Goal: Task Accomplishment & Management: Use online tool/utility

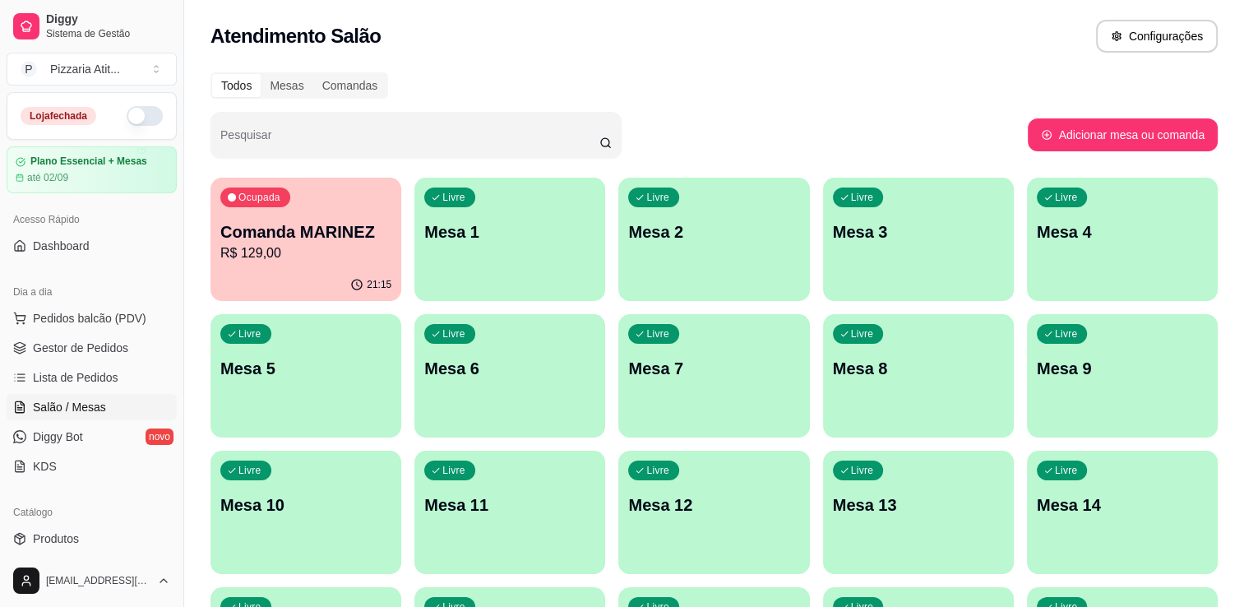
click at [137, 119] on button "button" at bounding box center [145, 116] width 36 height 20
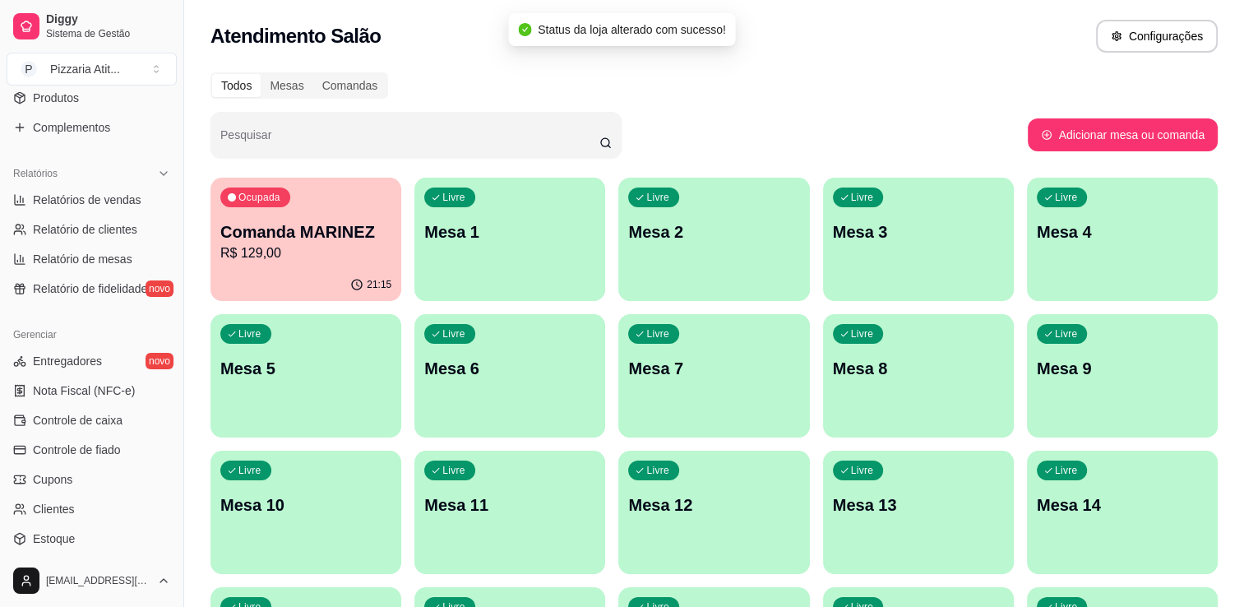
scroll to position [437, 0]
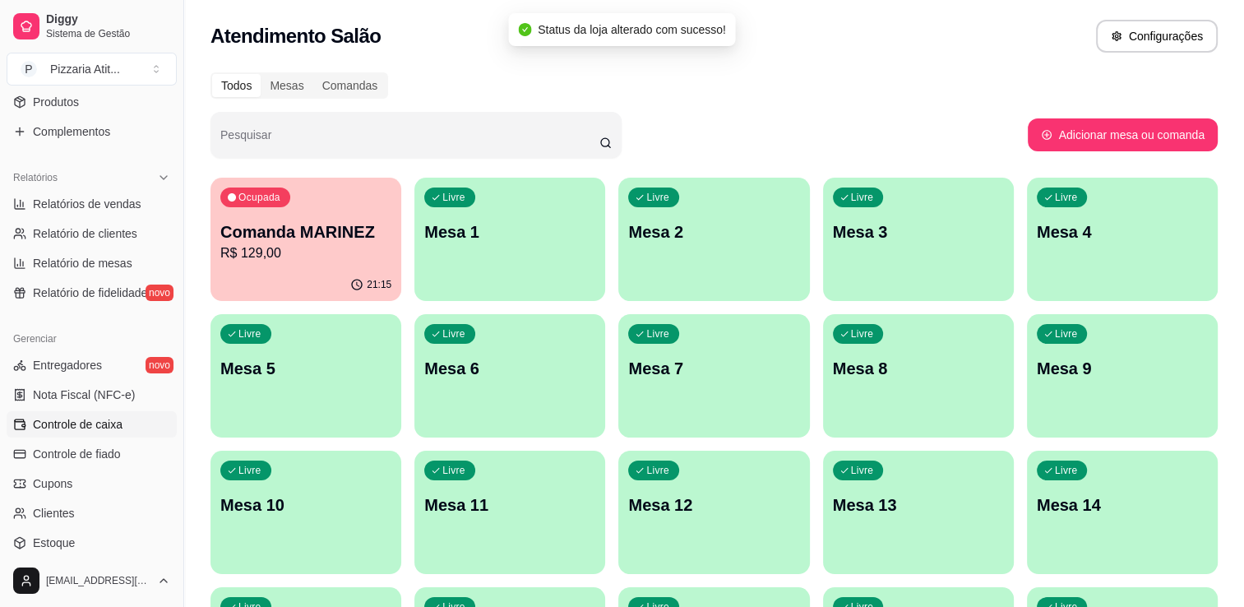
click at [84, 422] on span "Controle de caixa" at bounding box center [78, 424] width 90 height 16
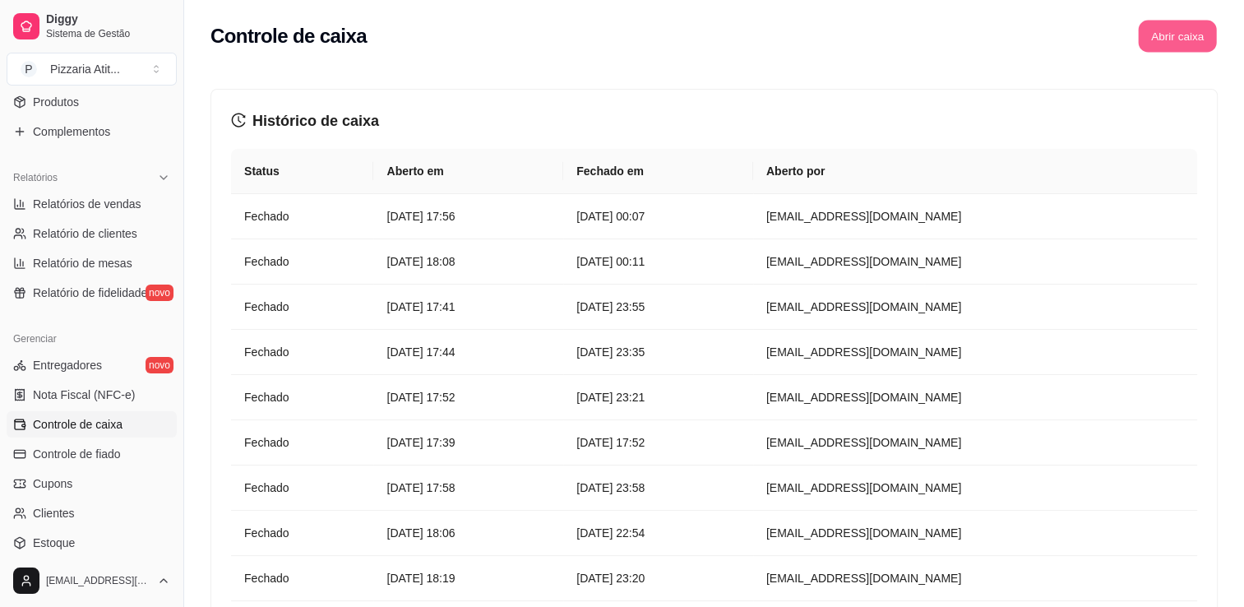
click at [1155, 37] on button "Abrir caixa" at bounding box center [1177, 37] width 78 height 32
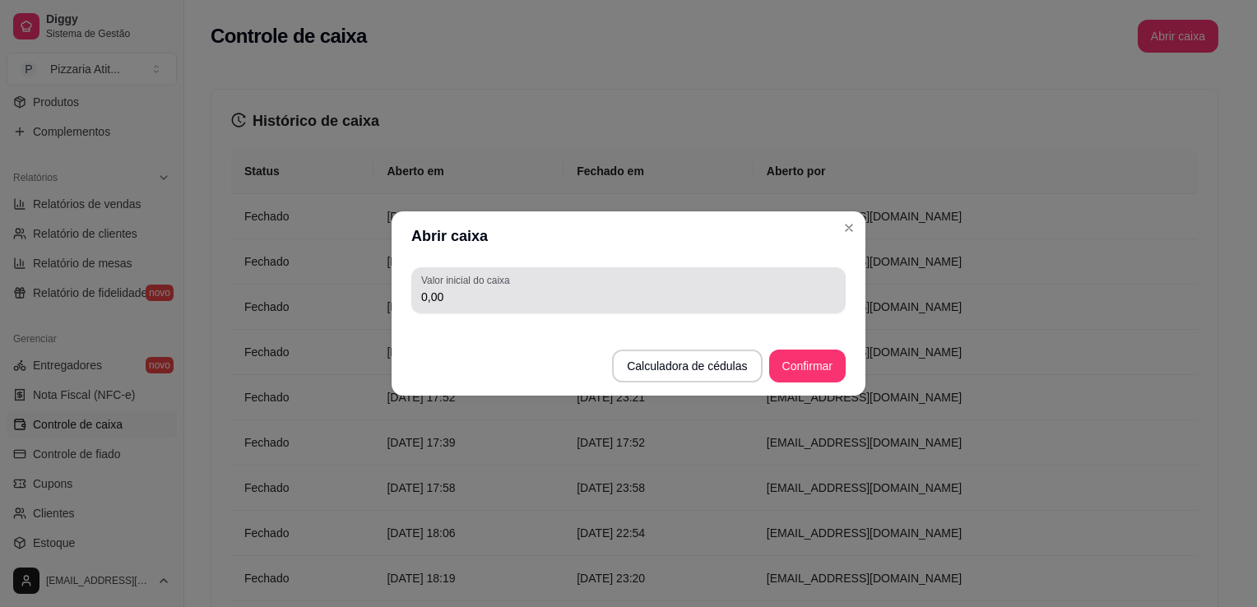
click at [700, 275] on div "0,00" at bounding box center [628, 290] width 414 height 33
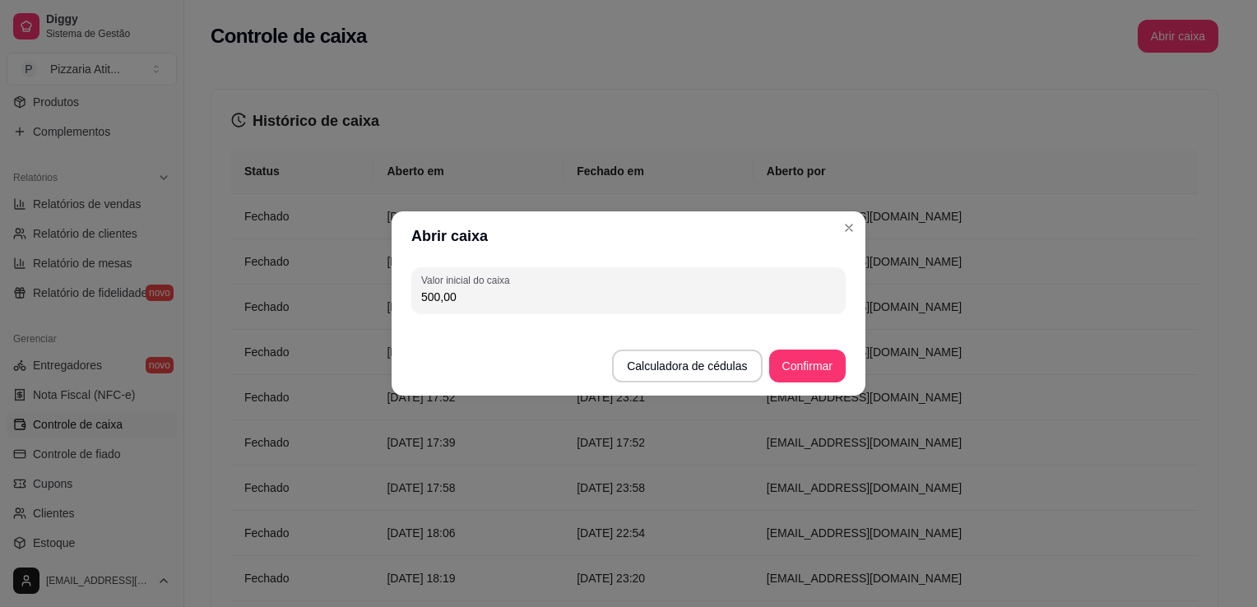
type input "500,00"
drag, startPoint x: 700, startPoint y: 275, endPoint x: 821, endPoint y: 375, distance: 157.2
click at [821, 375] on section "Abrir caixa Valor inicial do caixa 500,00 Calculadora de cédulas Confirmar" at bounding box center [628, 303] width 474 height 184
click at [821, 375] on button "Confirmar" at bounding box center [807, 366] width 75 height 32
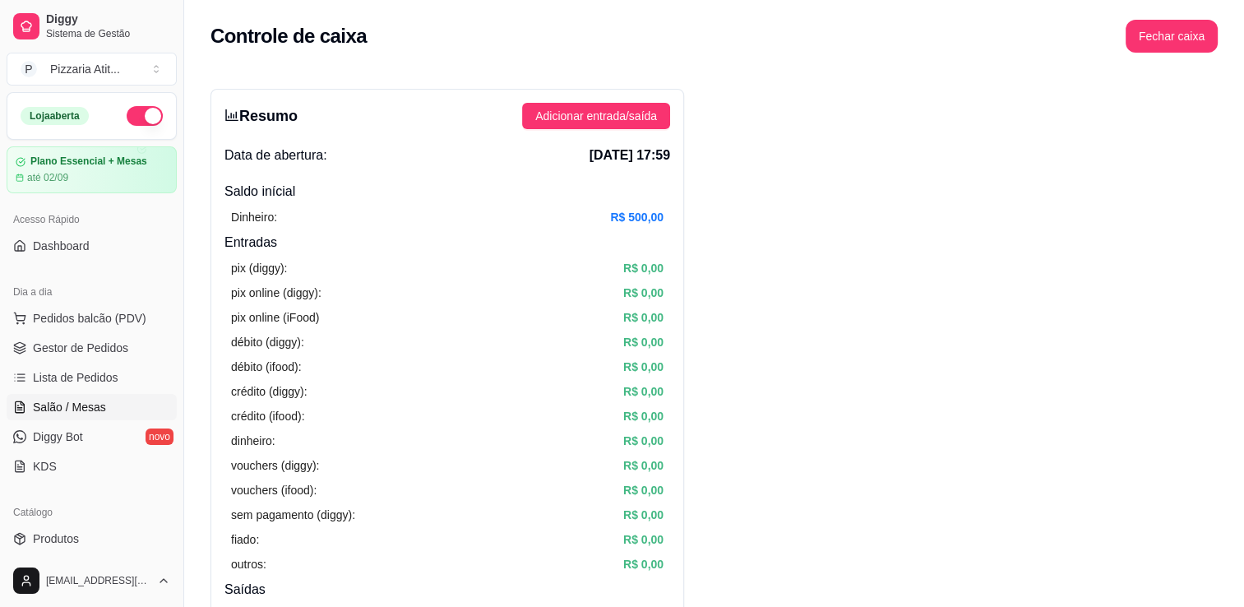
click at [89, 399] on span "Salão / Mesas" at bounding box center [69, 407] width 73 height 16
